Goal: Information Seeking & Learning: Learn about a topic

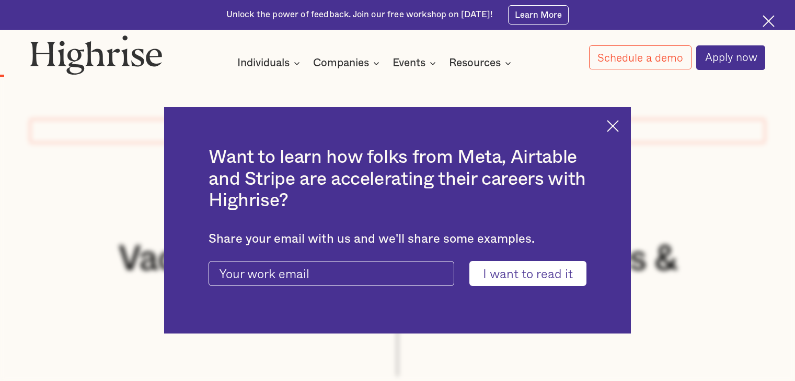
scroll to position [788, 0]
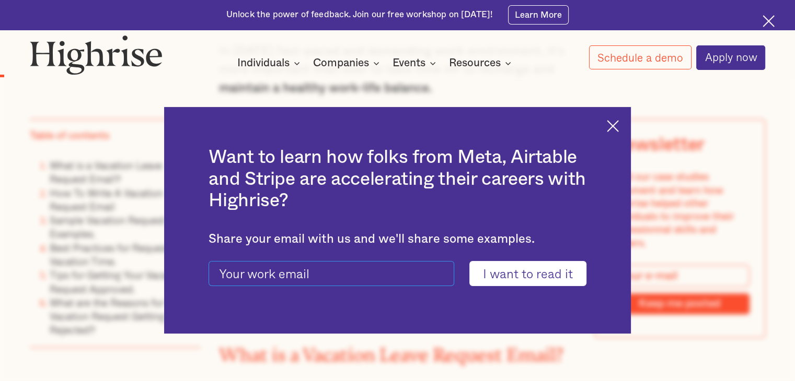
click at [359, 279] on input "current-ascender-blog-article-modal-form" at bounding box center [332, 273] width 246 height 25
click at [619, 125] on img at bounding box center [613, 126] width 12 height 12
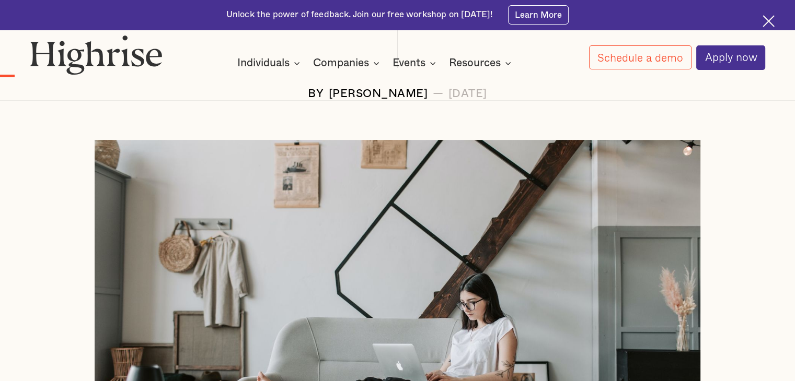
scroll to position [0, 0]
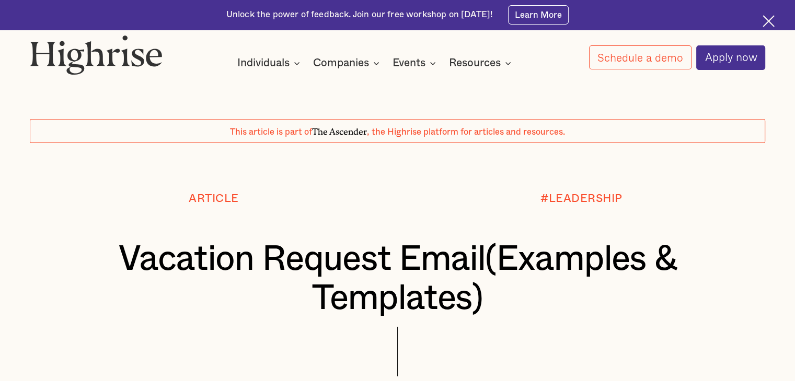
click at [790, 4] on div "Unlock the power of feedback. Join our free workshop on [DATE]! Learn More" at bounding box center [397, 15] width 795 height 30
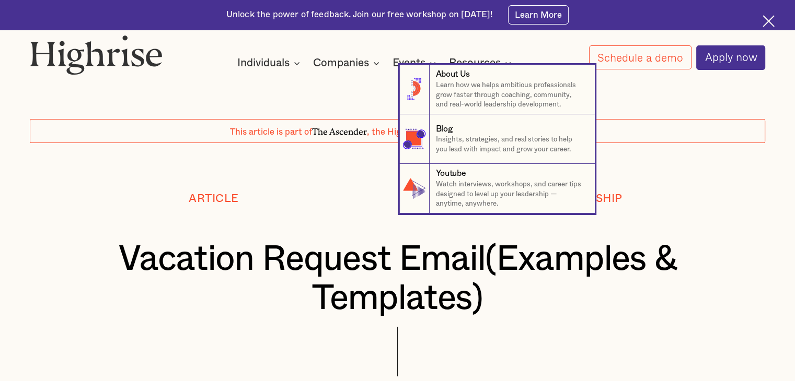
click at [268, 70] on nav "8 About Us Learn how we helps ambitious professionals grow faster through coach…" at bounding box center [397, 139] width 795 height 149
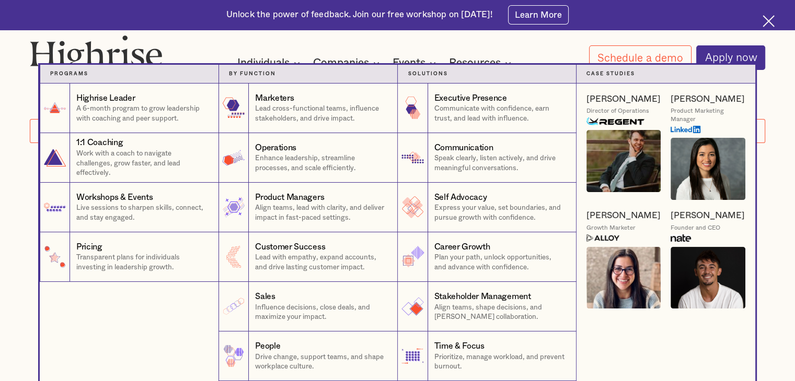
click at [285, 61] on div "Individuals" at bounding box center [263, 63] width 52 height 13
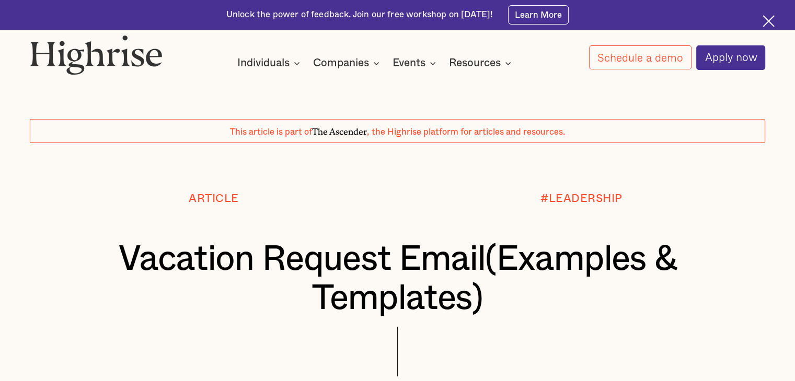
click at [285, 61] on div "Individuals" at bounding box center [263, 63] width 52 height 13
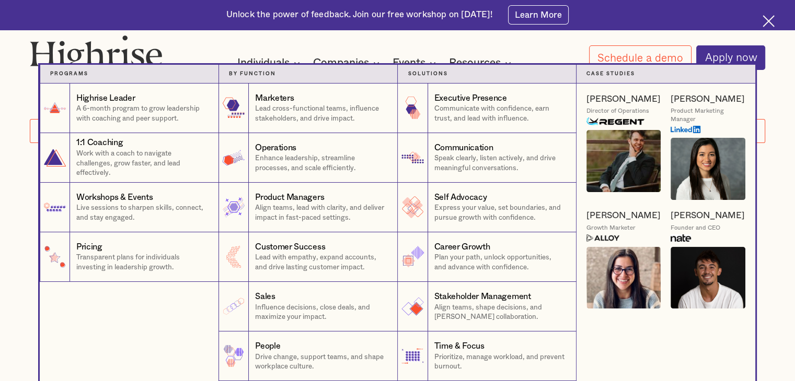
click at [285, 61] on div "Individuals" at bounding box center [263, 63] width 52 height 13
